Goal: Task Accomplishment & Management: Complete application form

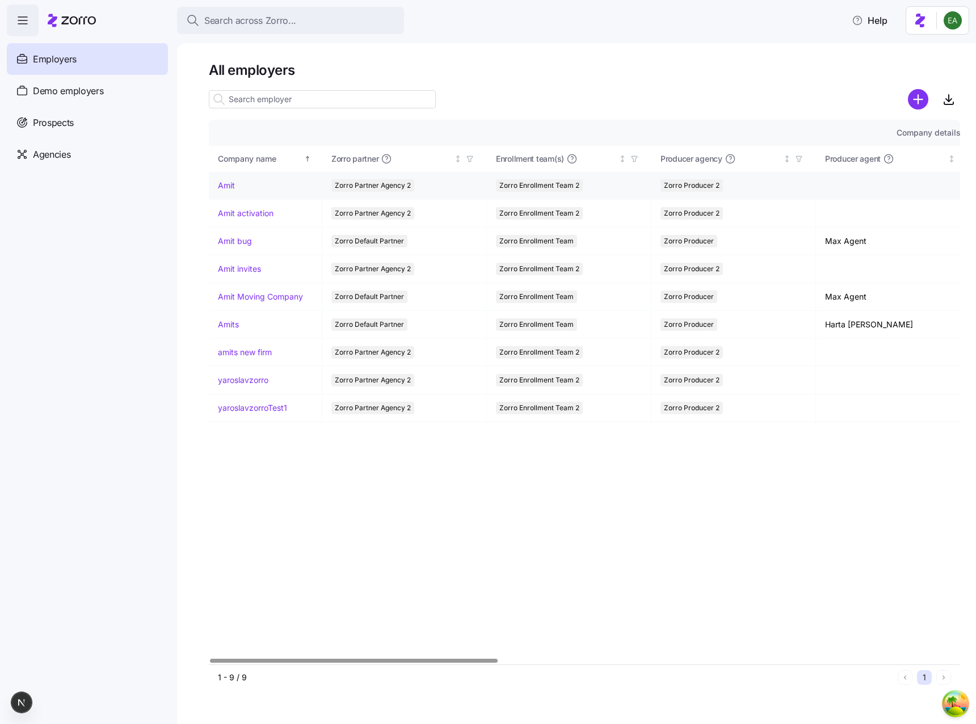
click at [227, 188] on link "Amit" at bounding box center [226, 185] width 17 height 11
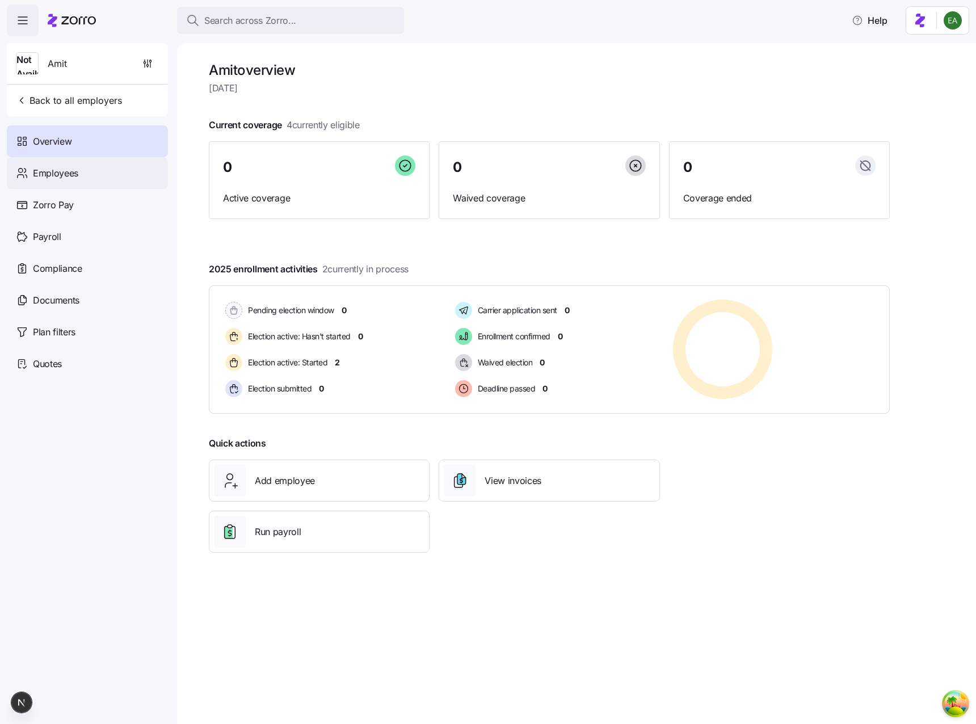
click at [110, 171] on div "Employees" at bounding box center [87, 173] width 161 height 32
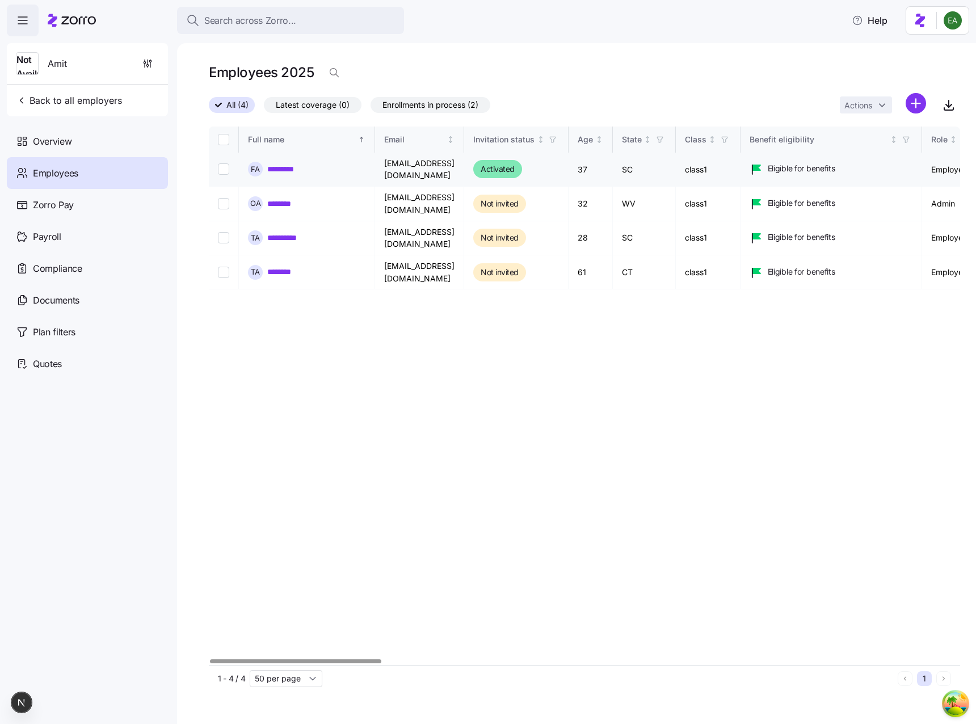
click at [283, 163] on link "*********" at bounding box center [285, 168] width 36 height 11
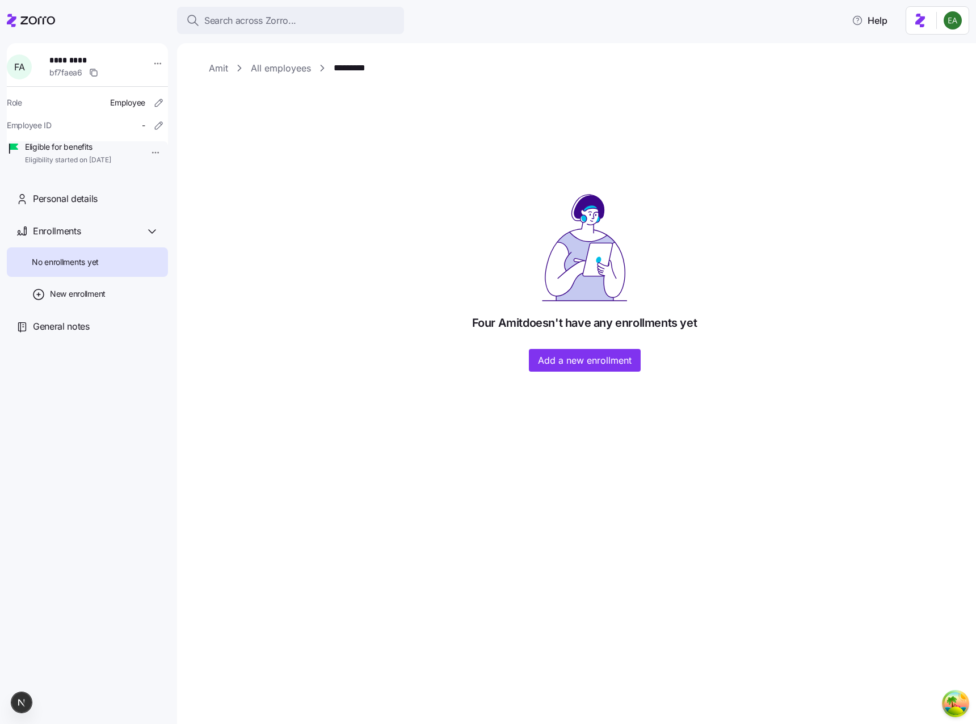
click at [269, 70] on link "All employees" at bounding box center [281, 68] width 60 height 14
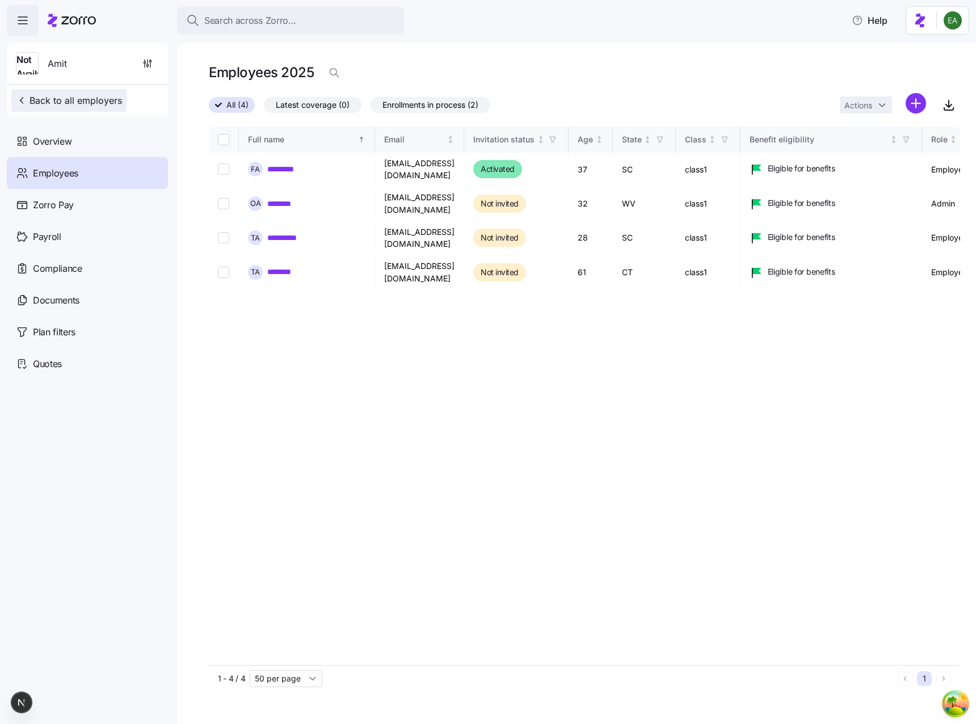
click at [62, 102] on span "Back to all employers" at bounding box center [69, 101] width 106 height 14
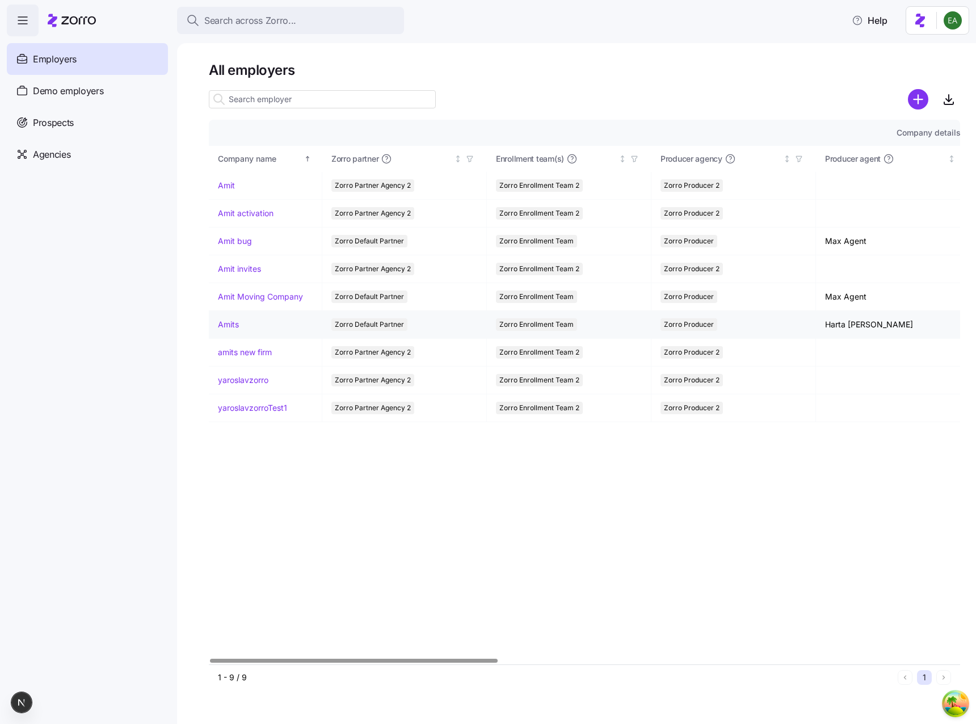
click at [226, 324] on link "Amits" at bounding box center [228, 324] width 21 height 11
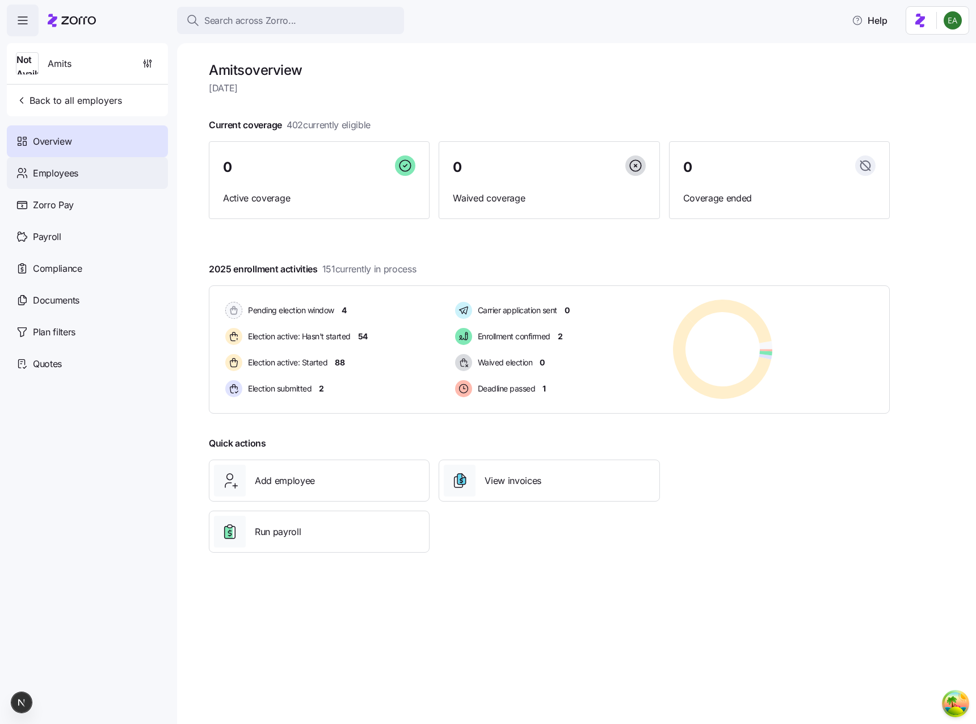
click at [99, 166] on div "Employees" at bounding box center [87, 173] width 161 height 32
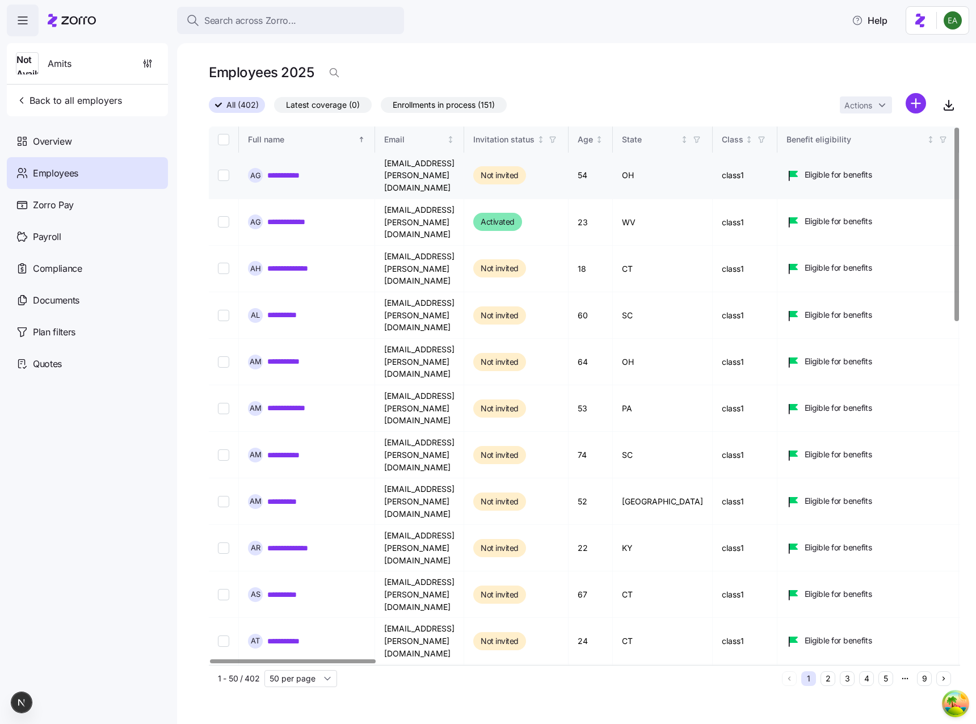
click at [287, 170] on link "**********" at bounding box center [288, 175] width 43 height 11
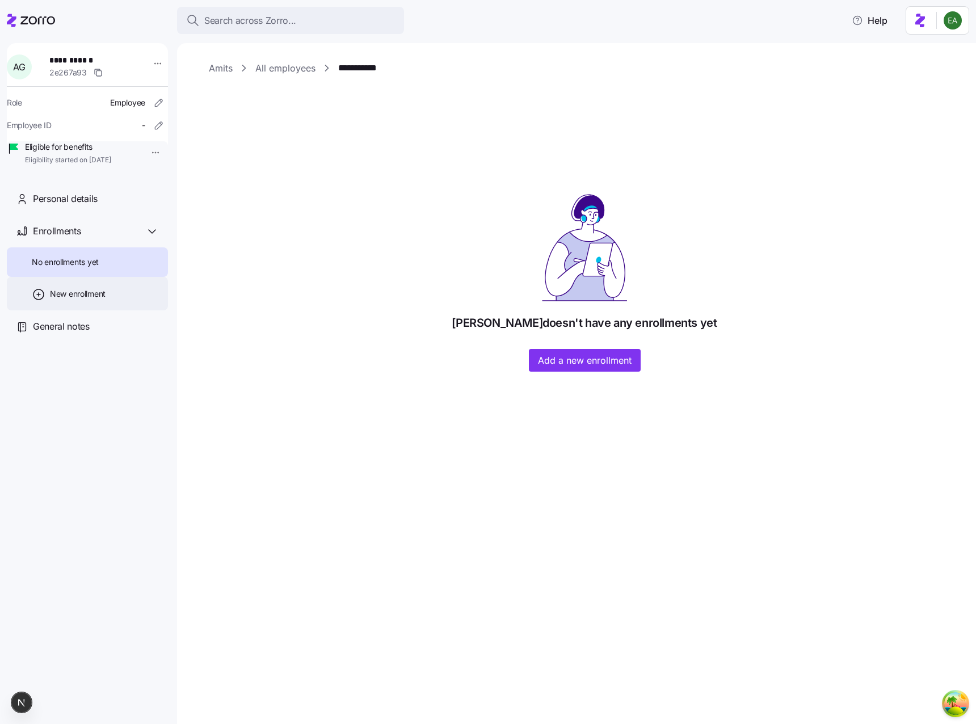
click at [107, 307] on div "New enrollment" at bounding box center [87, 293] width 161 height 33
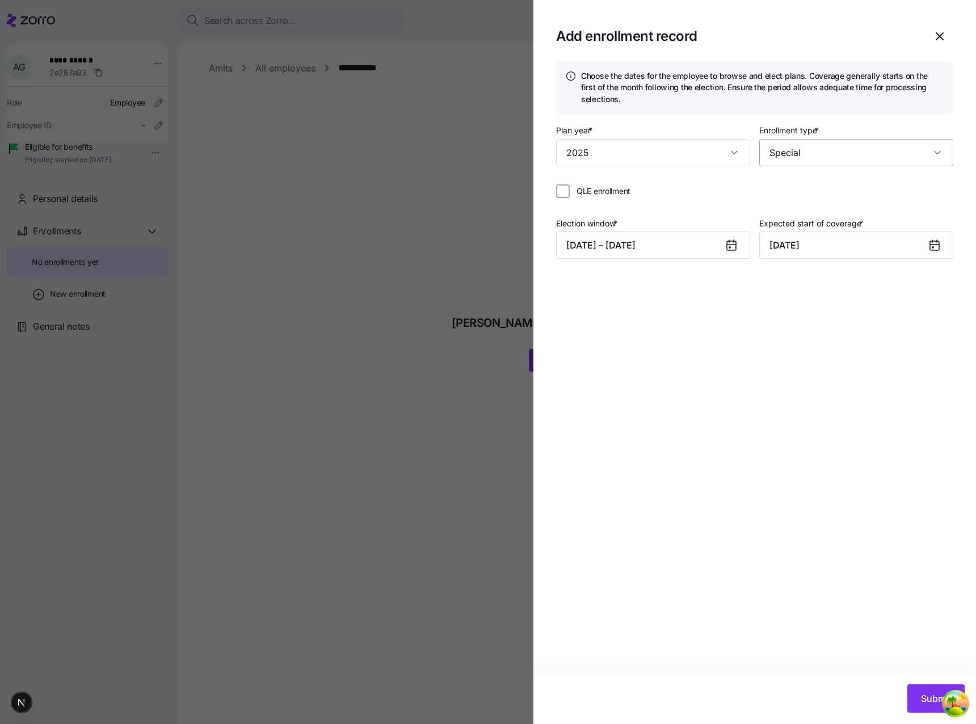
click at [803, 148] on input "Special" at bounding box center [856, 152] width 194 height 27
click at [798, 190] on span "Open enrollment" at bounding box center [803, 187] width 61 height 12
type input "Open enrollment"
type input "[DATE]"
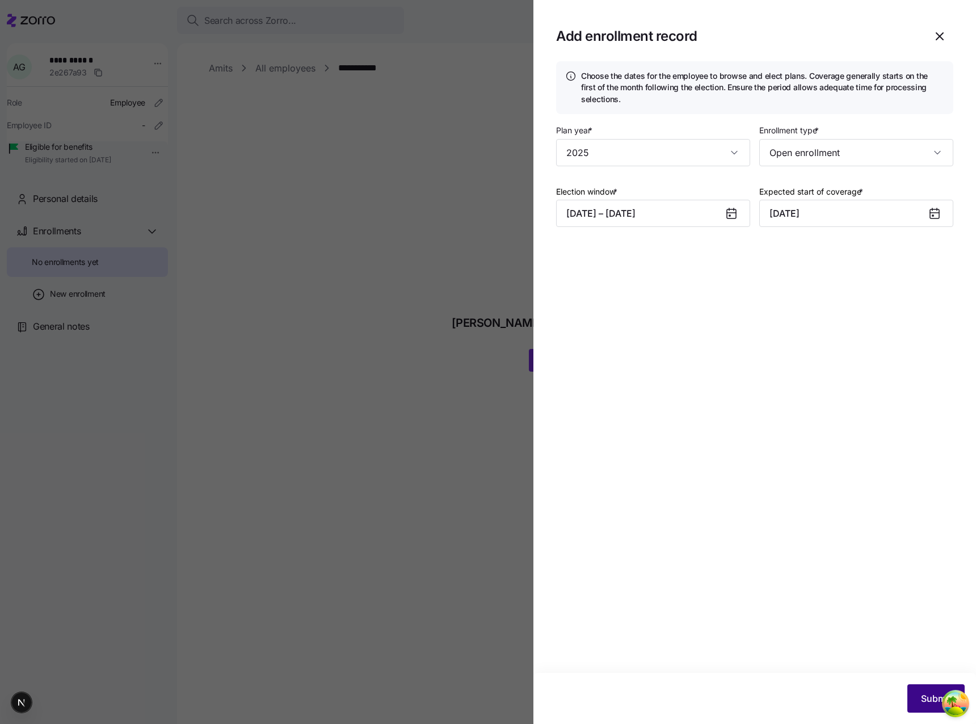
click at [915, 706] on button "Submit" at bounding box center [936, 698] width 57 height 28
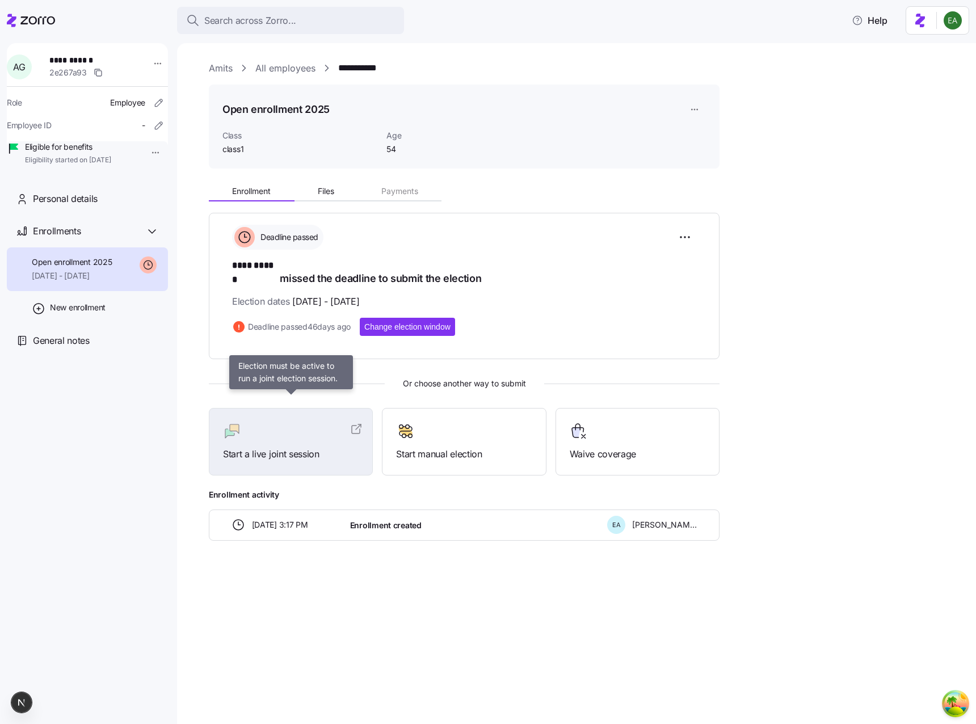
click at [295, 422] on div at bounding box center [291, 431] width 136 height 18
click at [394, 321] on span "Change election window" at bounding box center [407, 326] width 86 height 11
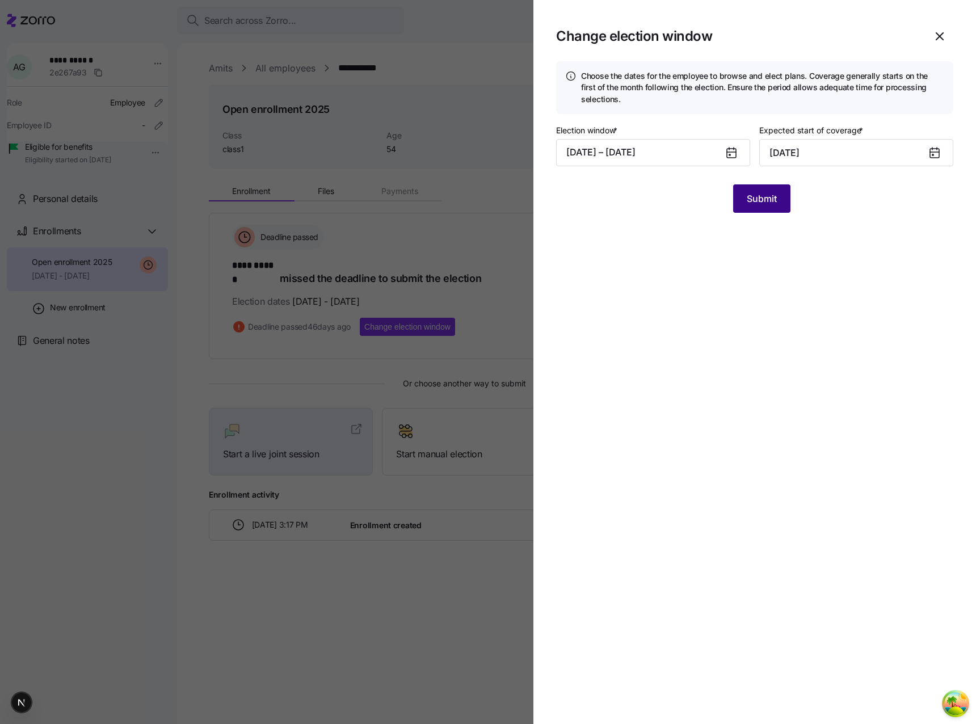
click at [766, 202] on span "Submit" at bounding box center [762, 199] width 30 height 14
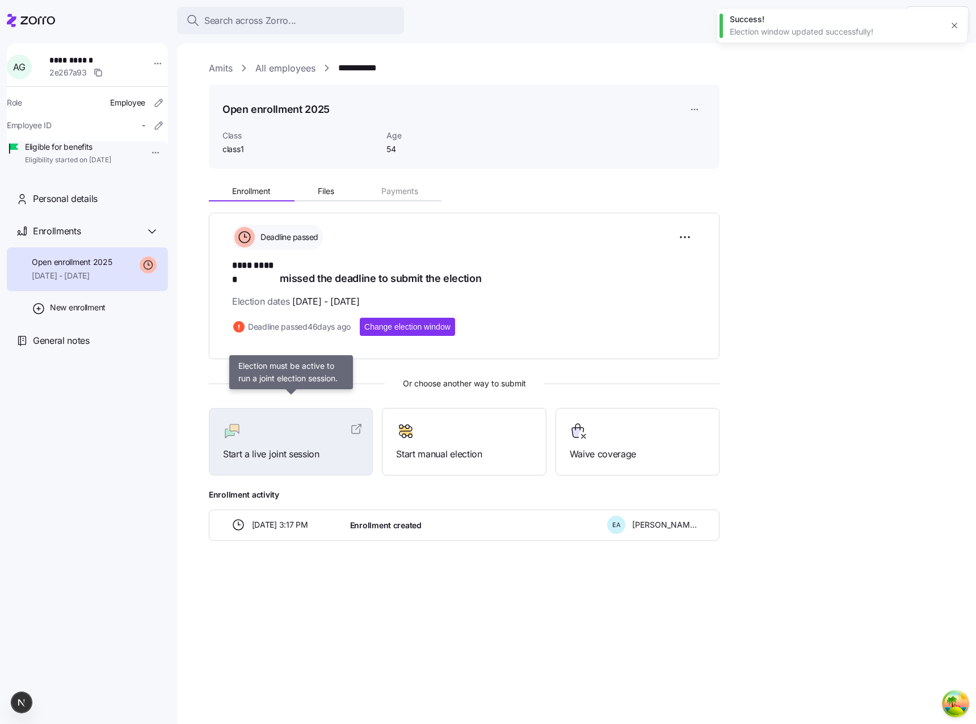
click at [302, 447] on span "Start a live joint session" at bounding box center [291, 454] width 136 height 14
click at [428, 321] on span "Change election window" at bounding box center [407, 326] width 86 height 11
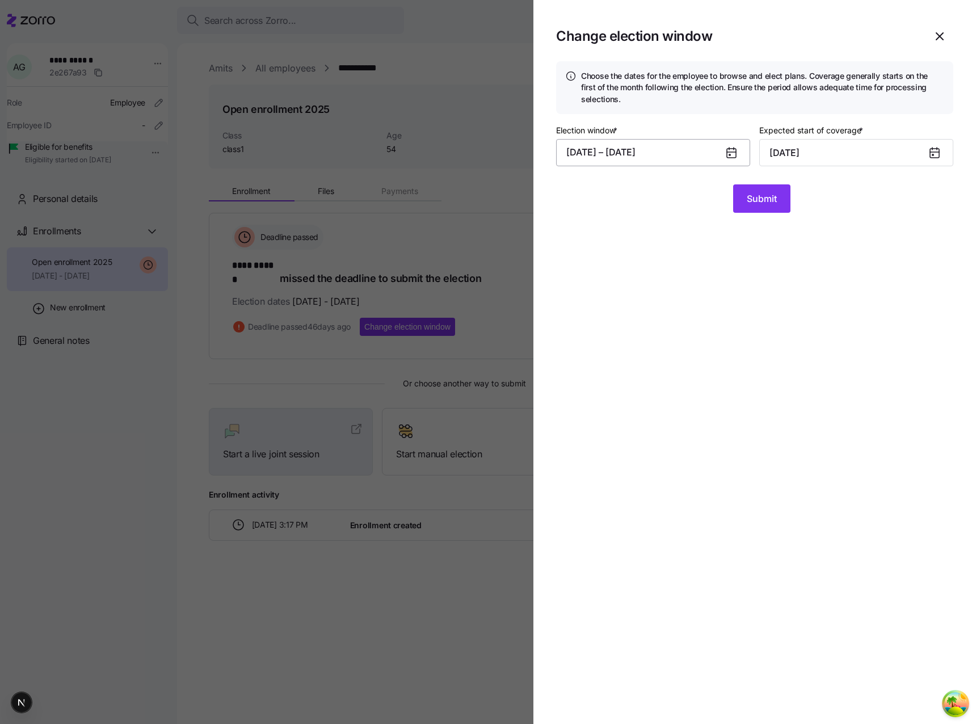
click at [673, 142] on button "[DATE] – [DATE]" at bounding box center [653, 152] width 194 height 27
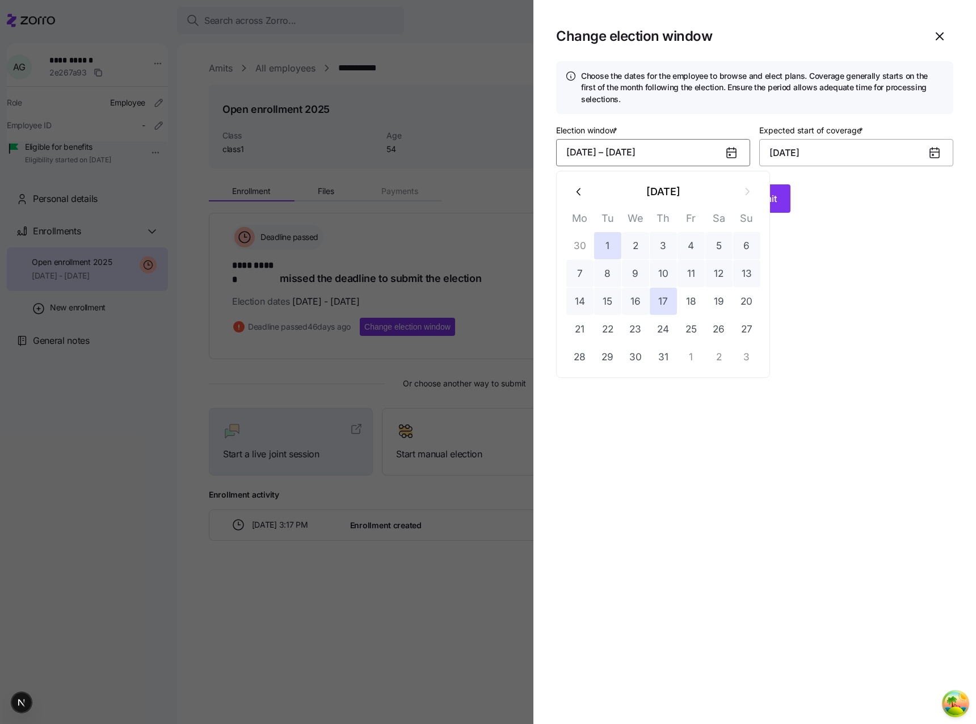
click at [832, 148] on input "[DATE]" at bounding box center [856, 152] width 194 height 27
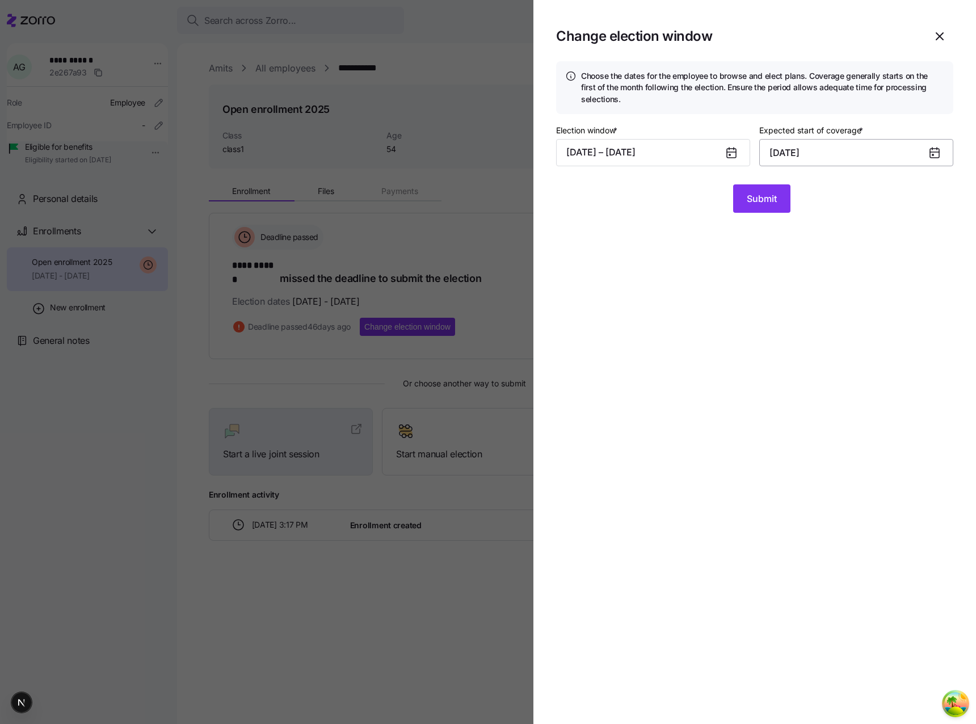
click at [830, 153] on input "[DATE]" at bounding box center [856, 152] width 194 height 27
click at [826, 153] on input "[DATE]" at bounding box center [856, 152] width 194 height 27
click at [939, 152] on icon at bounding box center [935, 153] width 14 height 14
click at [930, 153] on icon at bounding box center [934, 153] width 9 height 9
click at [827, 153] on input "[DATE]" at bounding box center [856, 152] width 194 height 27
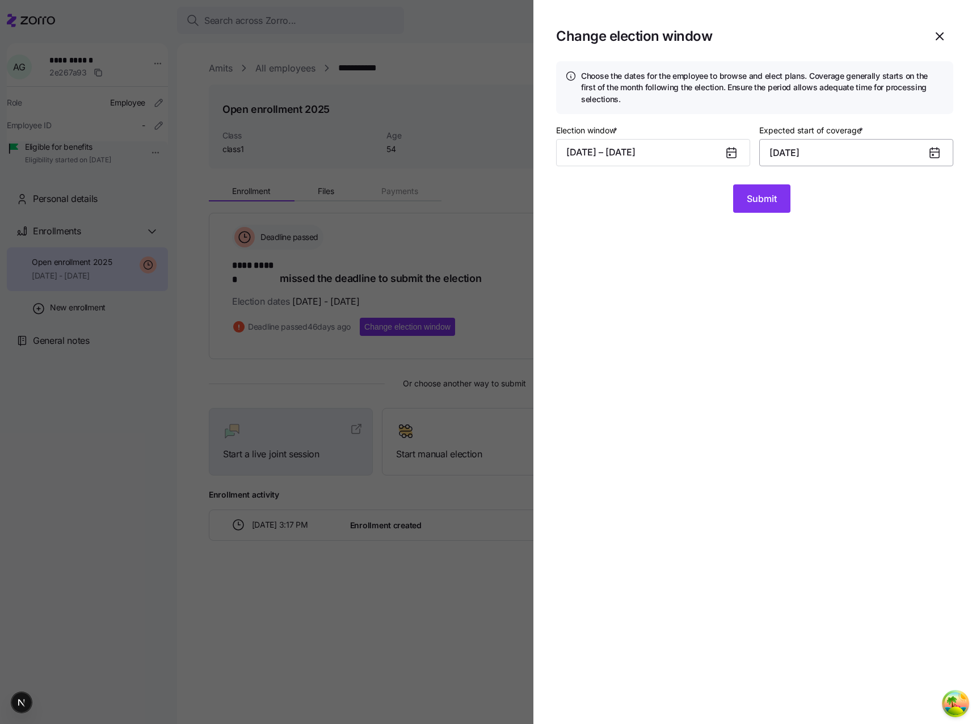
click at [827, 153] on input "[DATE]" at bounding box center [856, 152] width 194 height 27
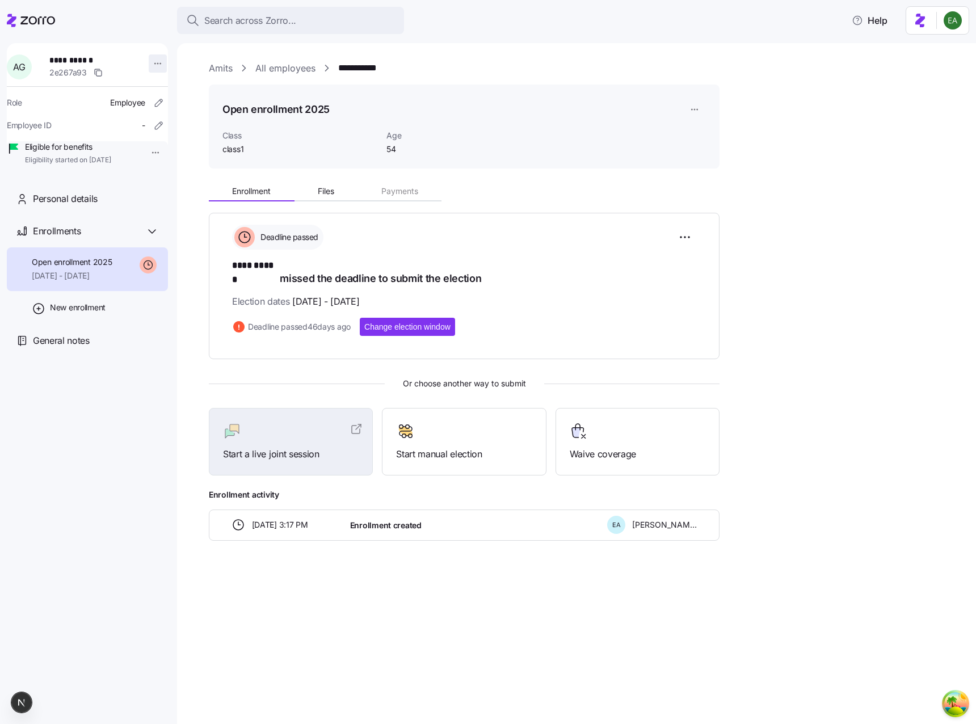
click at [153, 56] on html "**********" at bounding box center [488, 358] width 976 height 717
click at [153, 60] on html "**********" at bounding box center [488, 358] width 976 height 717
click at [695, 236] on html "**********" at bounding box center [488, 358] width 976 height 717
click at [703, 117] on html "**********" at bounding box center [488, 358] width 976 height 717
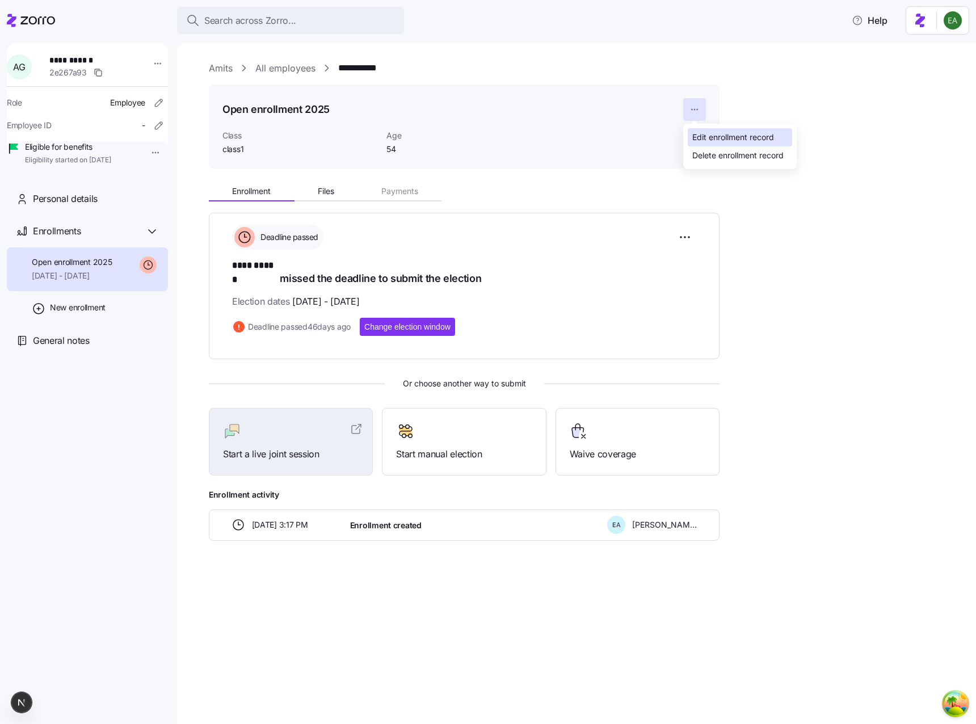
drag, startPoint x: 713, startPoint y: 151, endPoint x: 713, endPoint y: 137, distance: 13.6
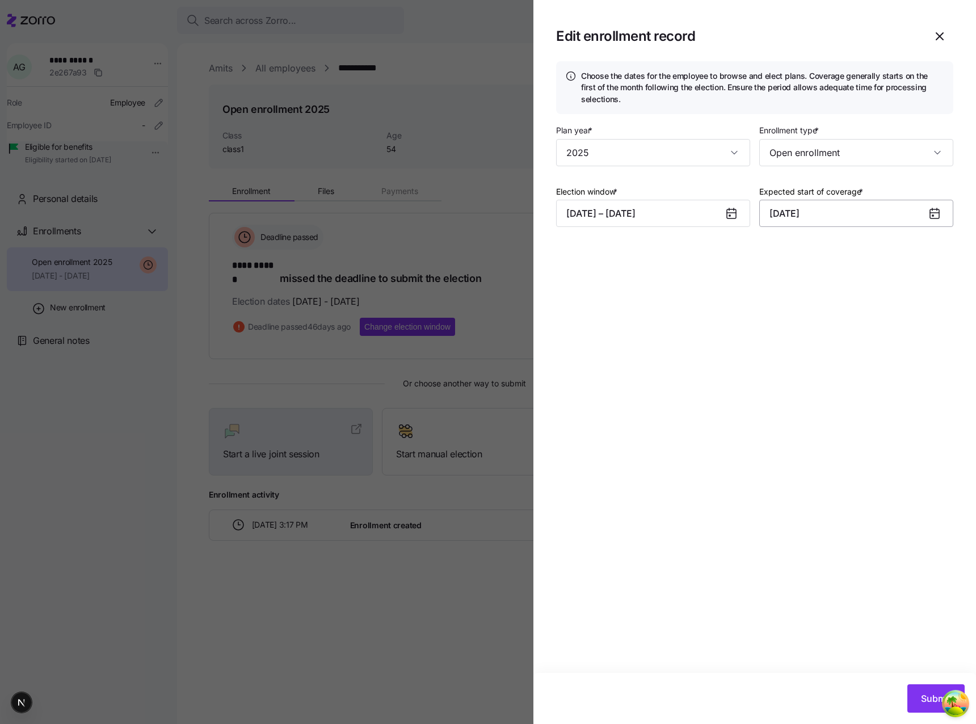
click at [813, 213] on input "[DATE]" at bounding box center [856, 213] width 194 height 27
click at [928, 217] on icon at bounding box center [935, 214] width 14 height 14
click at [942, 216] on div at bounding box center [939, 213] width 27 height 26
click at [690, 222] on button "[DATE] – [DATE]" at bounding box center [653, 213] width 194 height 27
click at [847, 213] on input "[DATE]" at bounding box center [856, 213] width 194 height 27
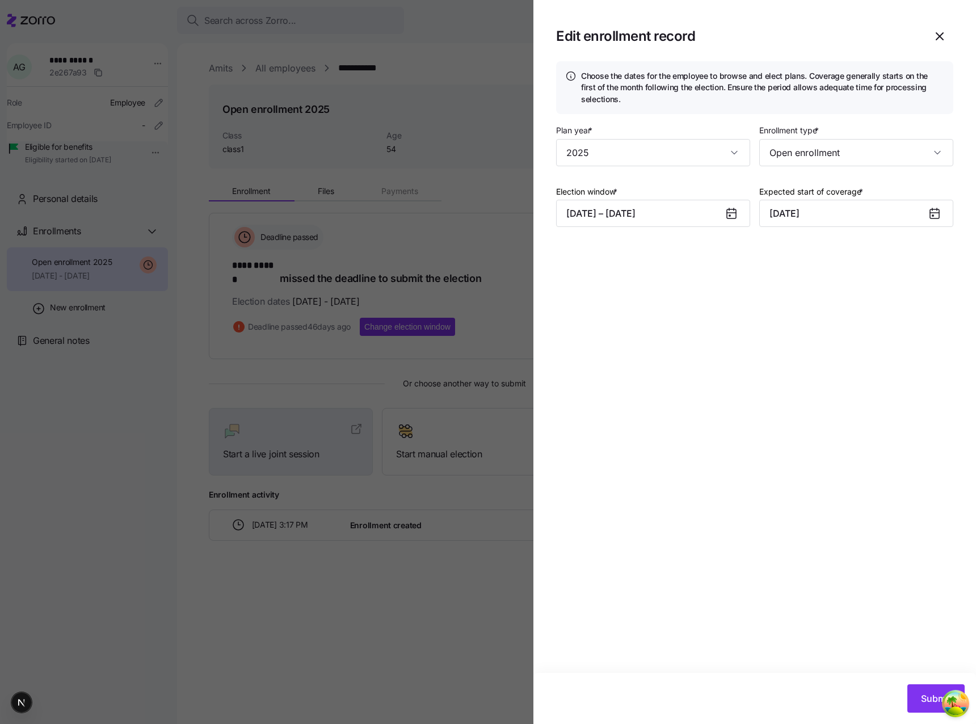
click at [938, 211] on icon at bounding box center [934, 213] width 9 height 9
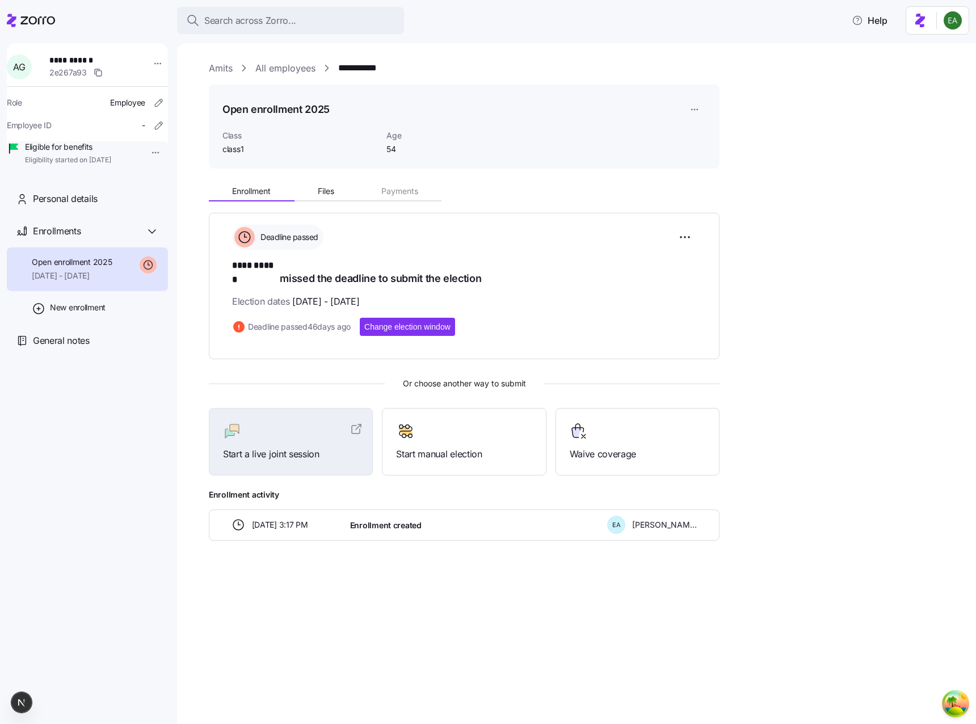
click at [702, 112] on html "**********" at bounding box center [488, 358] width 976 height 717
click at [709, 152] on div "Delete enrollment record" at bounding box center [737, 155] width 91 height 12
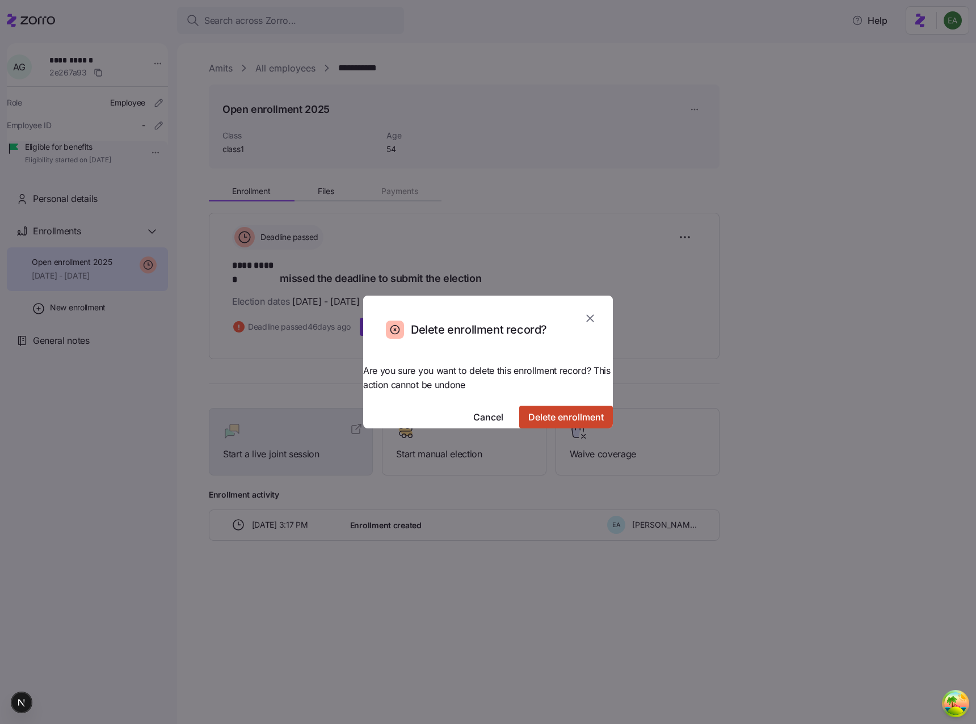
click at [531, 406] on button "Delete enrollment" at bounding box center [566, 417] width 94 height 23
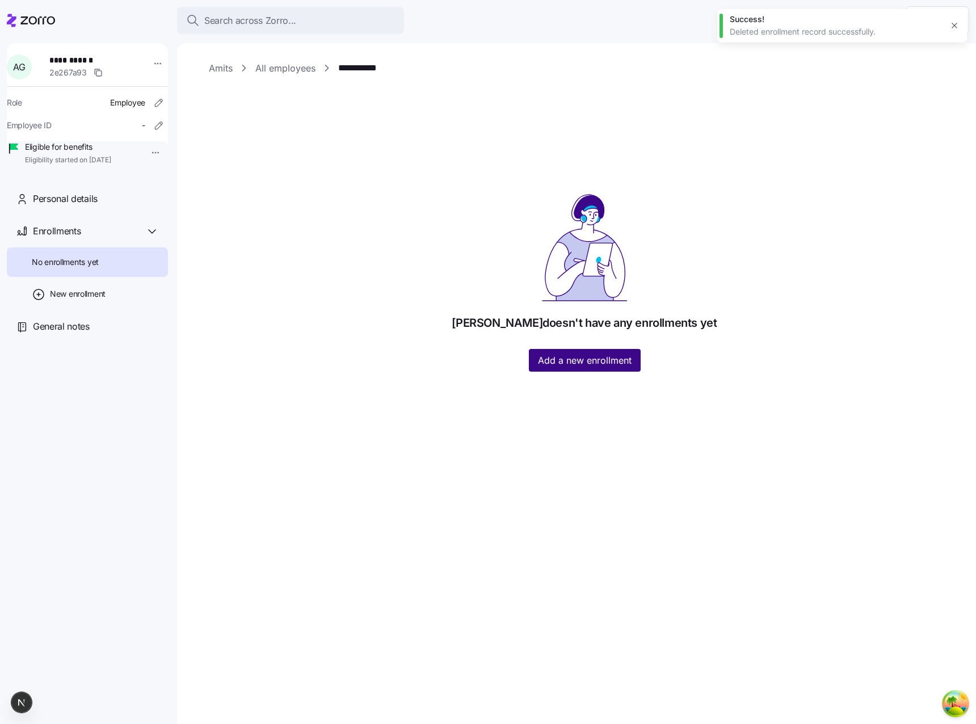
click at [559, 366] on span "Add a new enrollment" at bounding box center [585, 361] width 94 height 14
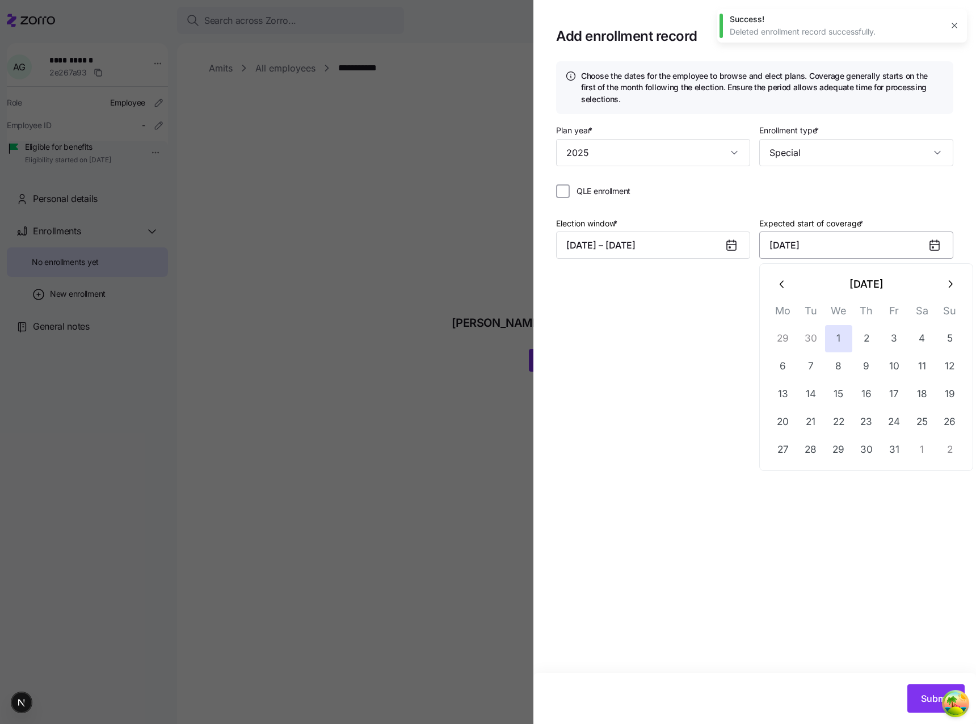
click at [787, 247] on input "[DATE]" at bounding box center [856, 245] width 194 height 27
click at [951, 283] on icon "button" at bounding box center [951, 284] width 4 height 7
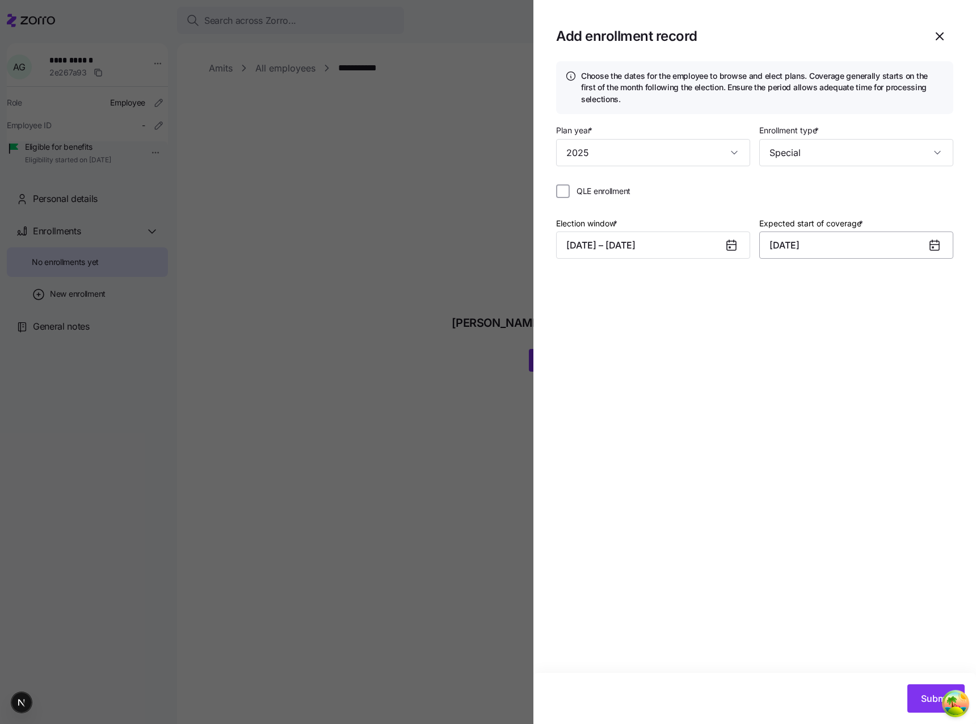
click at [850, 243] on input "[DATE]" at bounding box center [856, 245] width 194 height 27
click at [902, 238] on input "[DATE]" at bounding box center [856, 245] width 194 height 27
click at [835, 442] on button "31" at bounding box center [838, 449] width 27 height 27
type input "[DATE]"
click at [636, 293] on div "Choose the dates for the employee to browse and elect plans. Coverage generally…" at bounding box center [755, 367] width 443 height 612
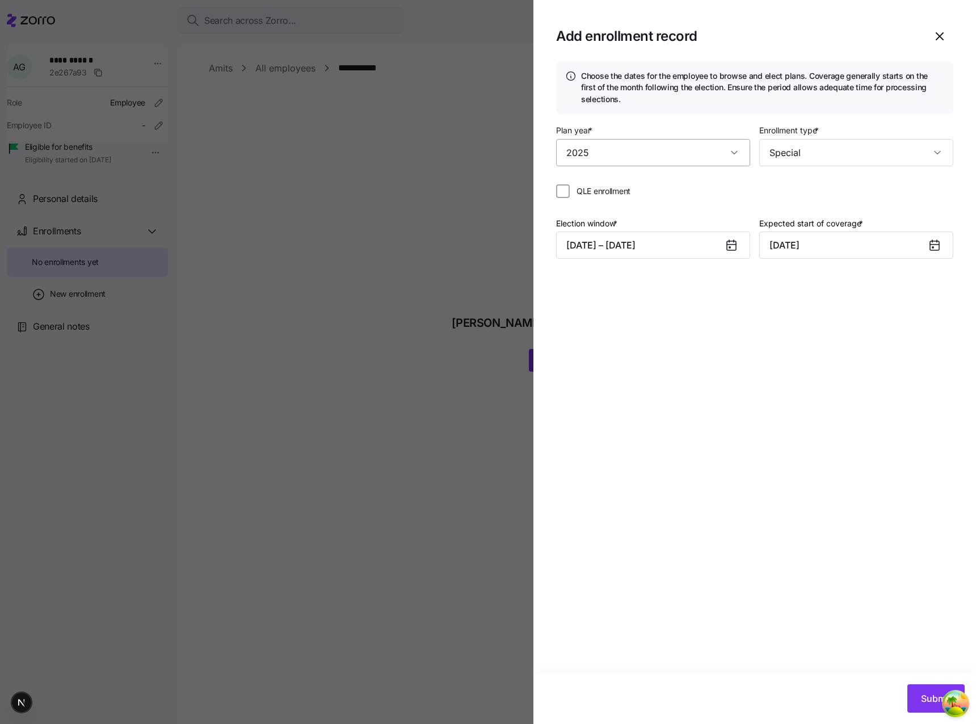
click at [620, 149] on input "2025" at bounding box center [653, 152] width 194 height 27
click at [615, 154] on input "2025" at bounding box center [653, 152] width 194 height 27
click at [927, 689] on button "Submit" at bounding box center [936, 698] width 57 height 28
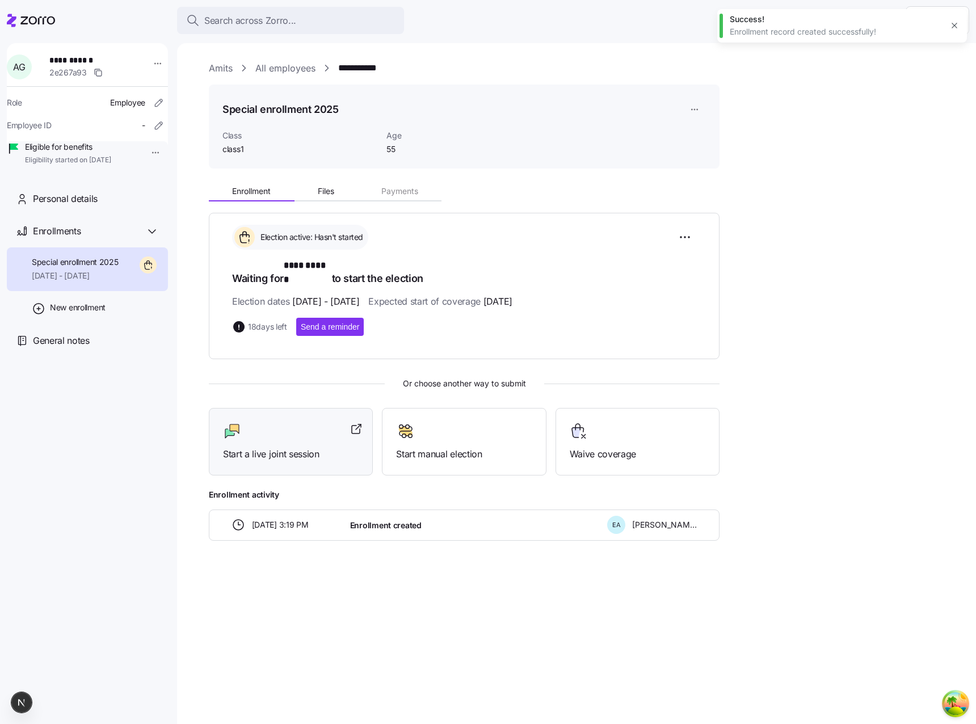
click at [290, 451] on div "Start a live joint session" at bounding box center [291, 442] width 164 height 68
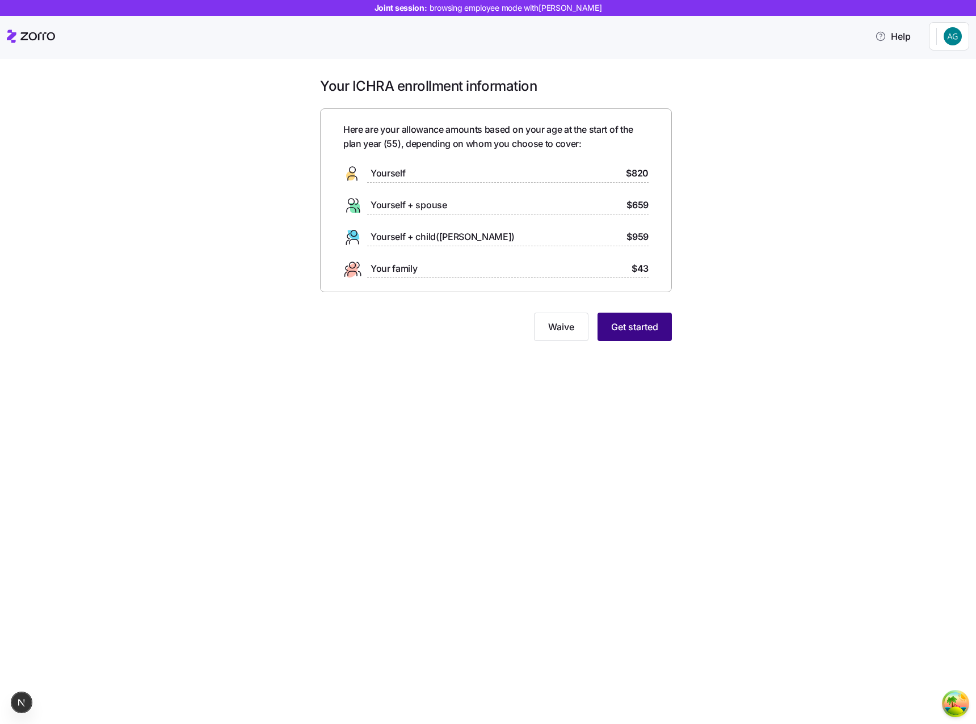
click at [637, 337] on button "Get started" at bounding box center [635, 327] width 74 height 28
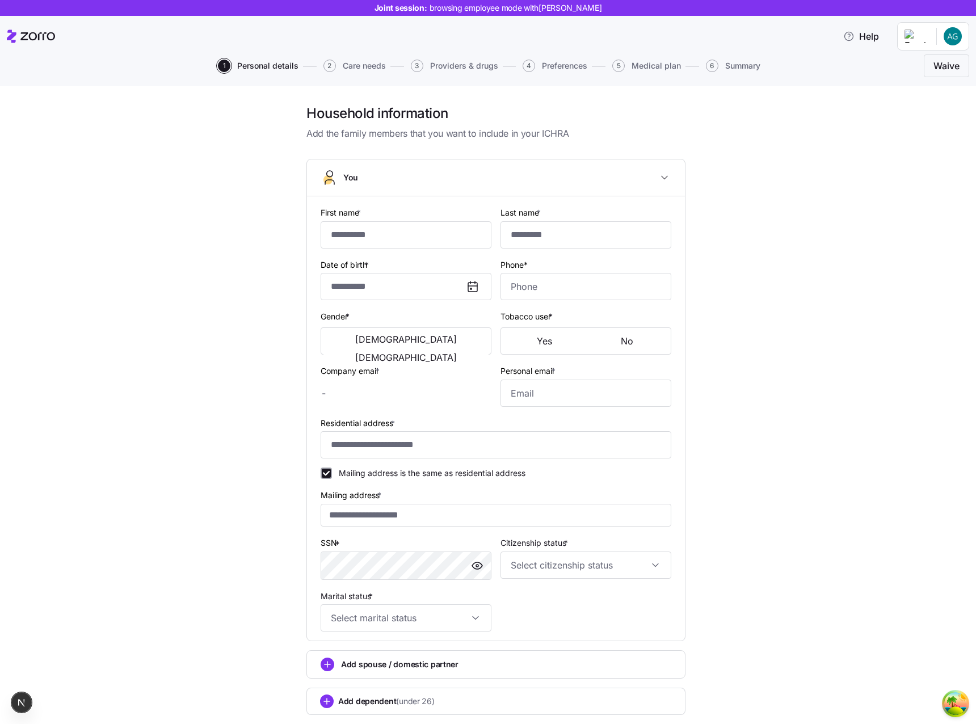
type input "****"
type input "******"
type input "[EMAIL_ADDRESS][PERSON_NAME][DOMAIN_NAME]"
type input "hellen.will@hotmail.com"
type input "**********"
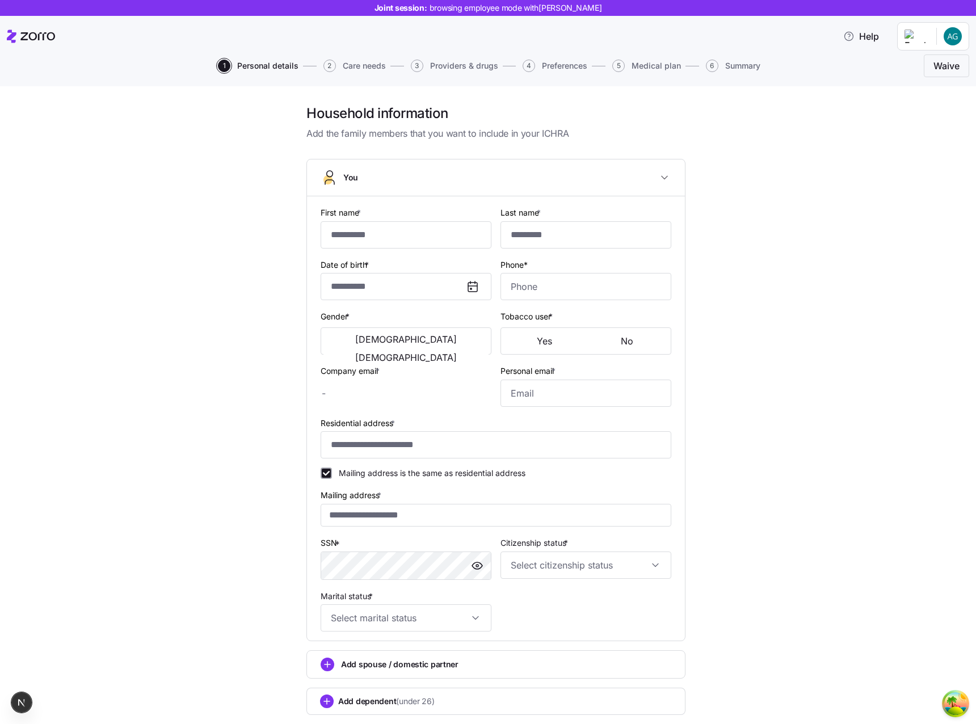
checkbox input "true"
type input "**********"
type input "(267) 670-5239"
type input "US citizen"
type input "Married"
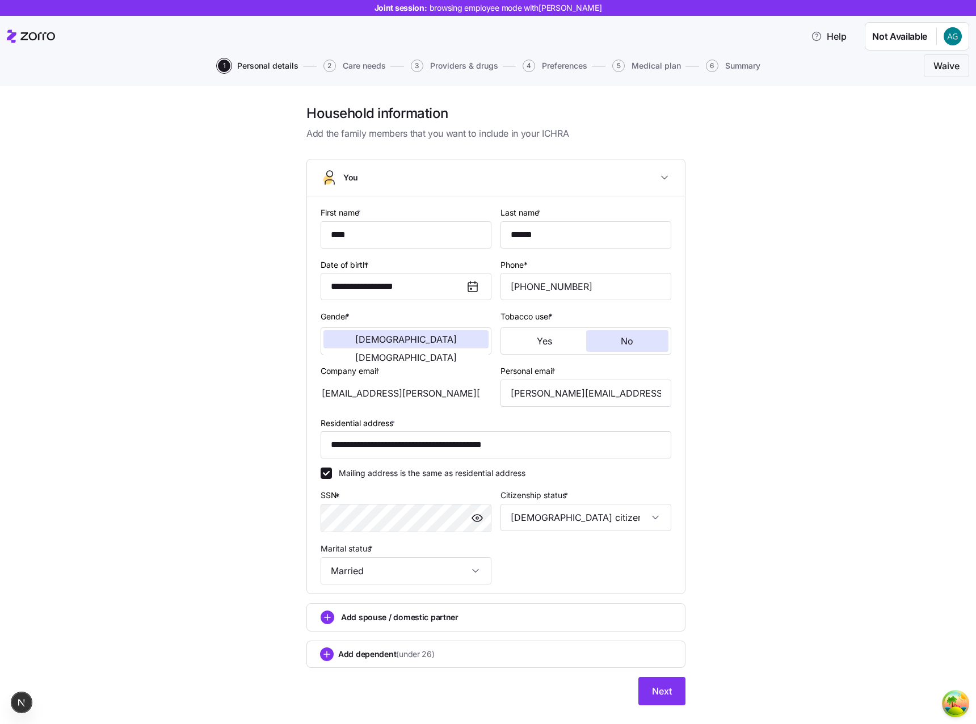
scroll to position [22, 0]
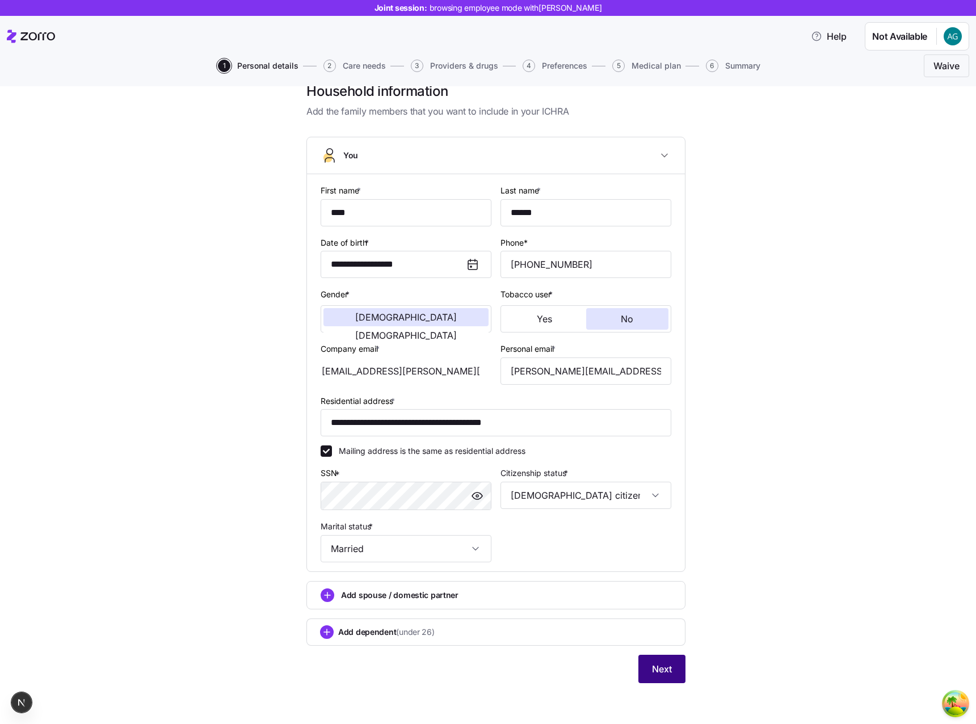
click at [672, 669] on button "Next" at bounding box center [662, 669] width 47 height 28
click at [672, 666] on button "Next" at bounding box center [662, 669] width 47 height 28
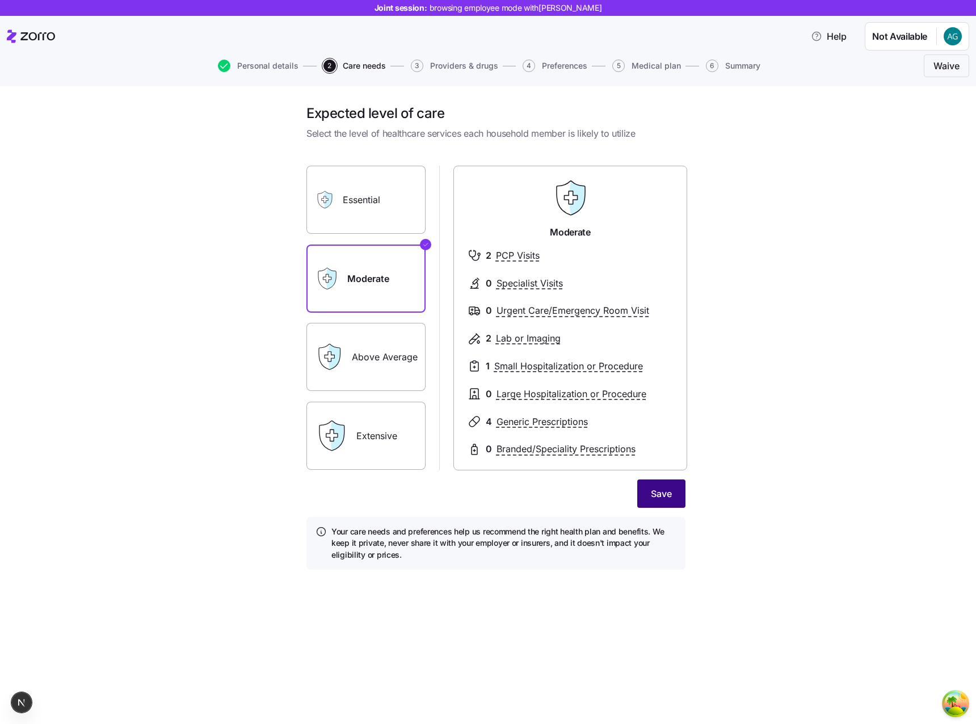
click at [660, 489] on span "Save" at bounding box center [661, 494] width 21 height 14
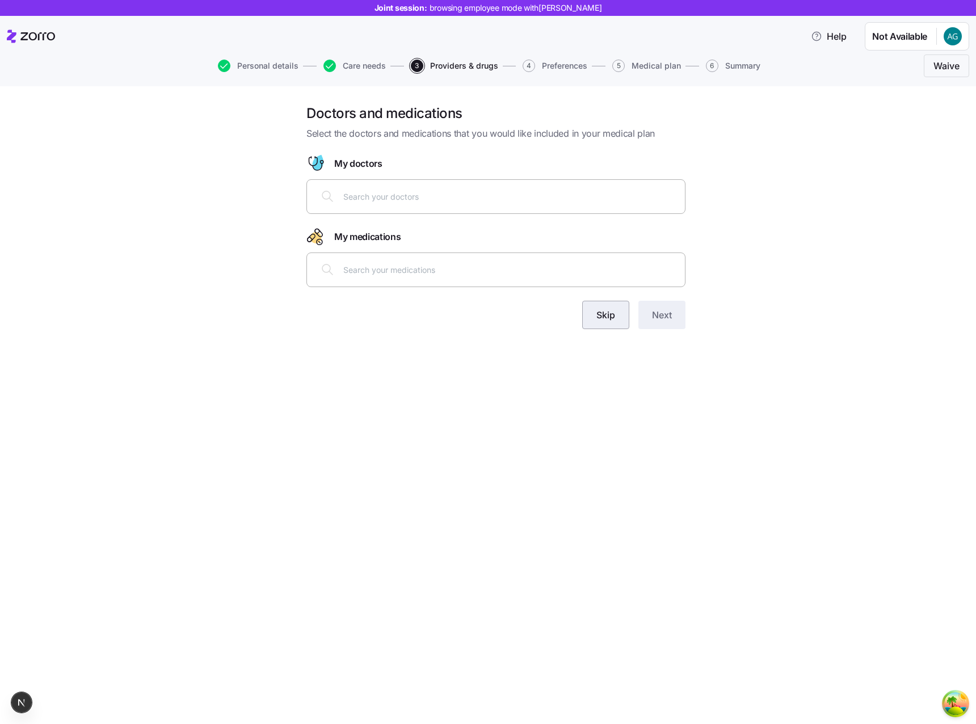
click at [599, 326] on button "Skip" at bounding box center [605, 315] width 47 height 28
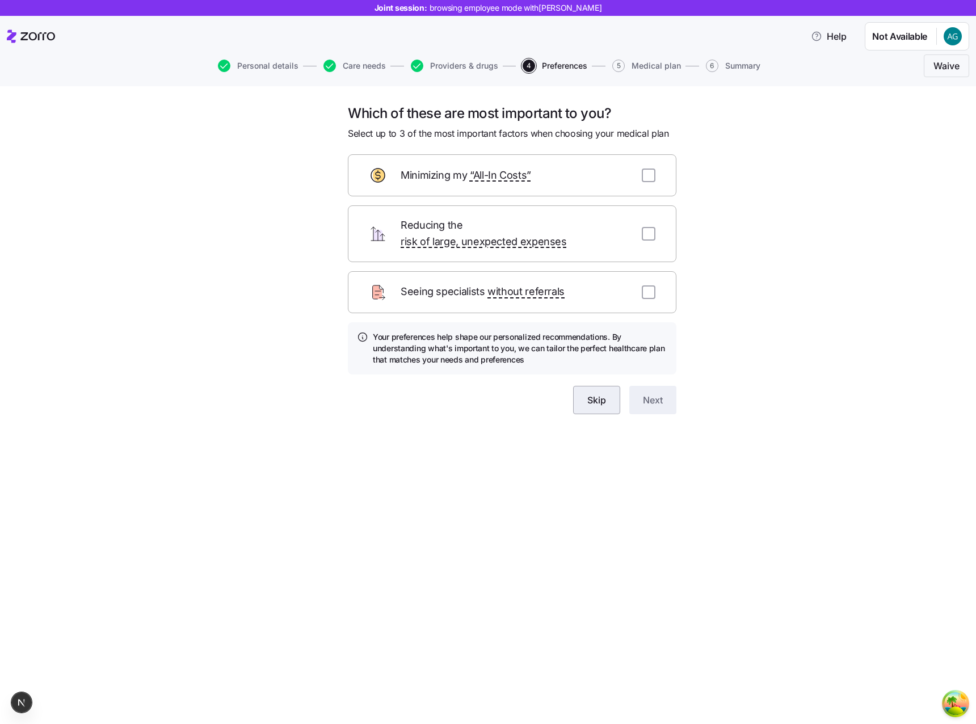
click at [616, 386] on button "Skip" at bounding box center [596, 400] width 47 height 28
